Goal: Book appointment/travel/reservation

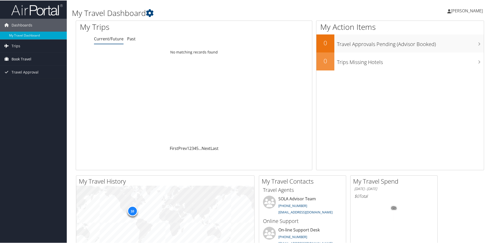
click at [18, 57] on span "Book Travel" at bounding box center [22, 58] width 20 height 13
click at [24, 77] on link "Book/Manage Online Trips" at bounding box center [33, 77] width 67 height 8
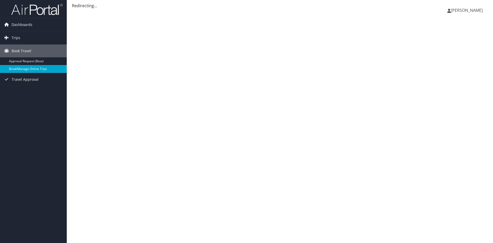
click at [26, 69] on link "Book/Manage Online Trips" at bounding box center [33, 69] width 67 height 8
